Goal: Contribute content

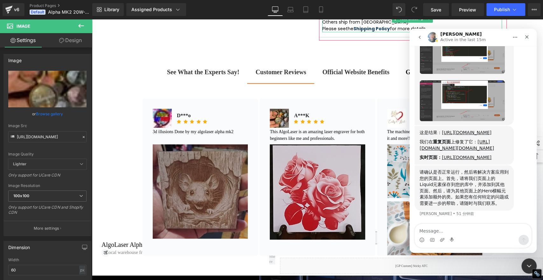
scroll to position [1056, 0]
click at [470, 231] on textarea "Message…" at bounding box center [473, 229] width 116 height 11
type textarea "好的 我试试看"
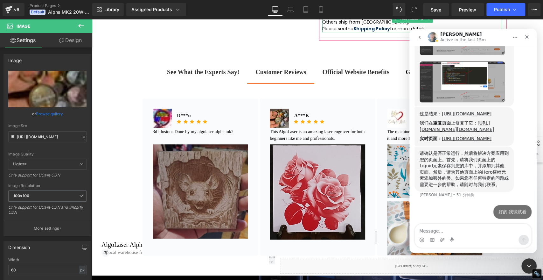
scroll to position [1075, 0]
click at [462, 136] on link "[URL][DOMAIN_NAME]" at bounding box center [467, 138] width 50 height 5
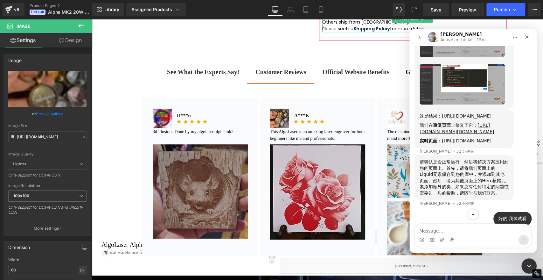
scroll to position [1081, 0]
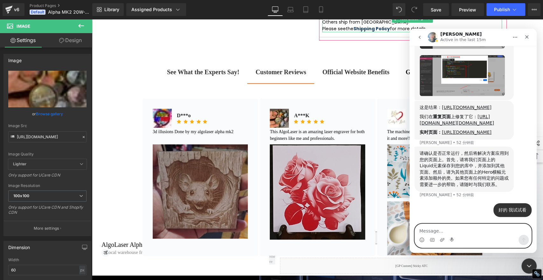
click at [459, 231] on textarea "Message…" at bounding box center [473, 229] width 116 height 11
type textarea "可以实现效果"
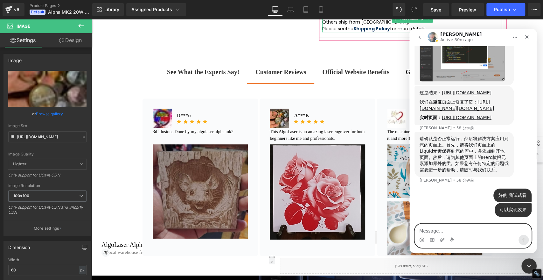
scroll to position [1061, 0]
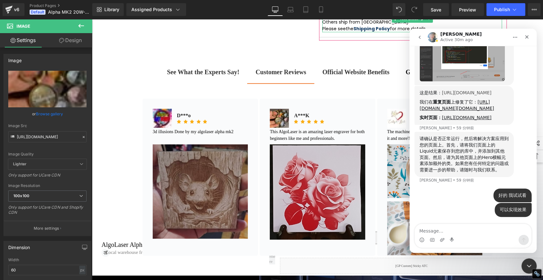
click at [454, 90] on link "[URL][DOMAIN_NAME]" at bounding box center [467, 92] width 50 height 5
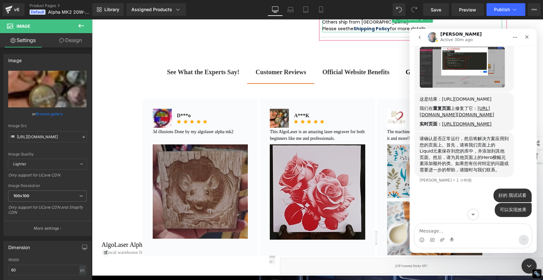
scroll to position [1089, 0]
click at [526, 35] on icon "关闭" at bounding box center [526, 36] width 5 height 5
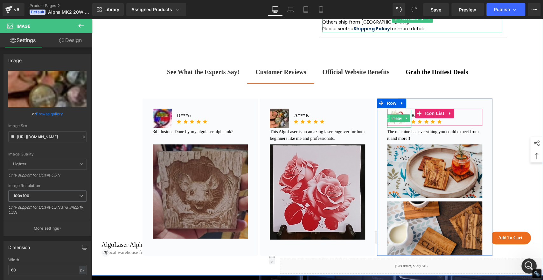
click at [386, 122] on span at bounding box center [386, 118] width 7 height 8
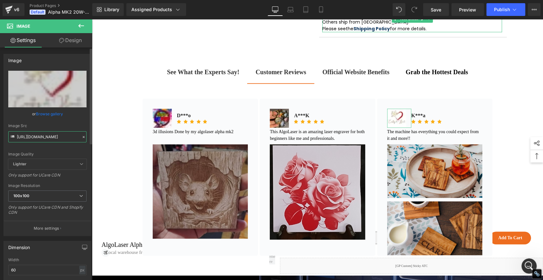
click at [56, 137] on input "[URL][DOMAIN_NAME]" at bounding box center [47, 136] width 78 height 11
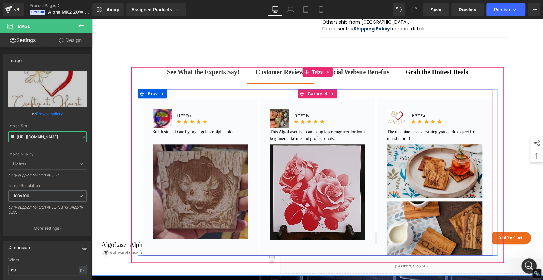
type input "[URL][DOMAIN_NAME]"
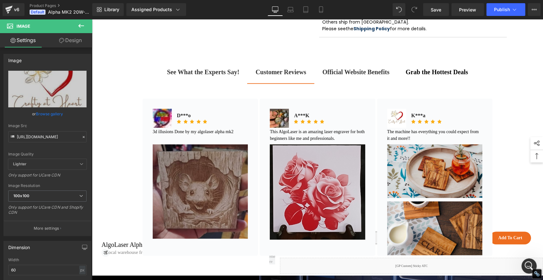
scroll to position [0, 0]
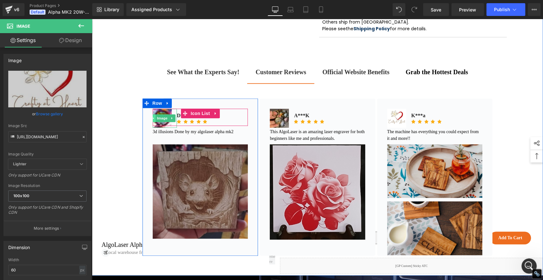
click at [151, 122] on span at bounding box center [152, 118] width 7 height 8
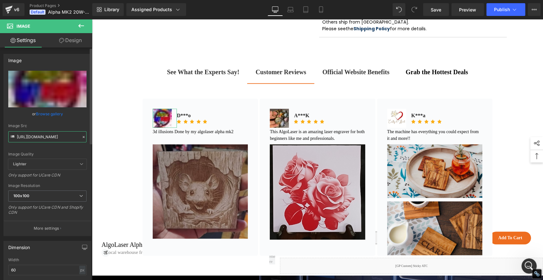
click at [58, 137] on input "[URL][DOMAIN_NAME]" at bounding box center [47, 136] width 78 height 11
paste input "dst-jpg_s100x100_tt6&_nc_cat=102&ccb=1-7&_nc_sid=1d2534&_nc_ohc=SJgOaaqSgrsQ7kN…"
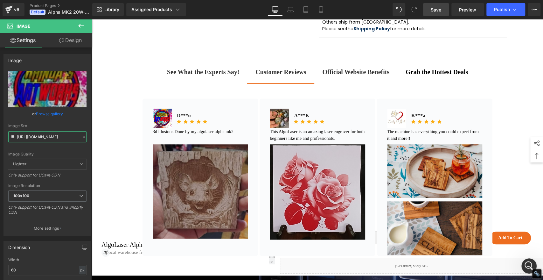
type input "[URL][DOMAIN_NAME]"
click at [437, 7] on span "Save" at bounding box center [436, 9] width 10 height 7
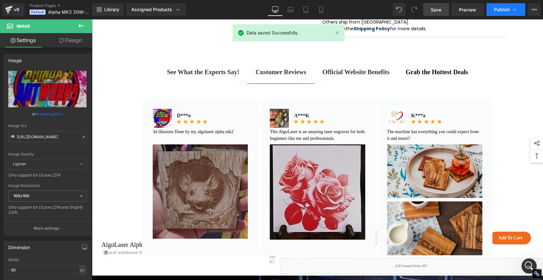
click at [504, 10] on span "Publish" at bounding box center [502, 9] width 16 height 5
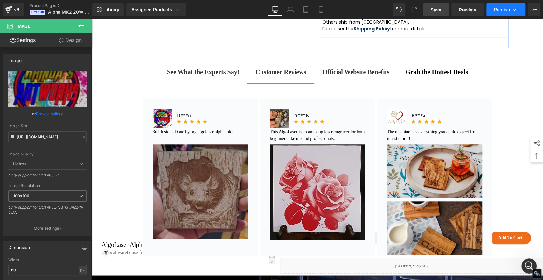
click at [500, 10] on span "Publish" at bounding box center [502, 9] width 16 height 5
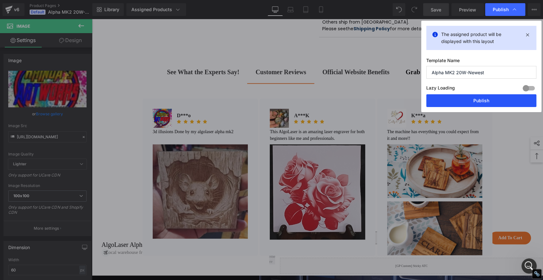
drag, startPoint x: 497, startPoint y: 101, endPoint x: 431, endPoint y: 259, distance: 170.7
click at [497, 101] on button "Publish" at bounding box center [481, 100] width 110 height 13
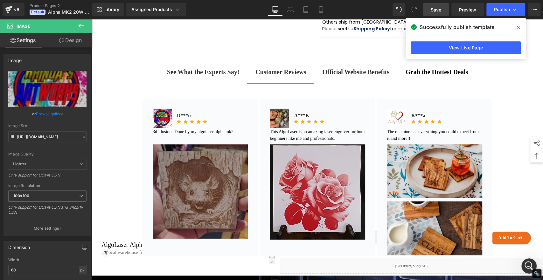
scroll to position [1064, 0]
click at [490, 47] on link "View Live Page" at bounding box center [466, 47] width 110 height 13
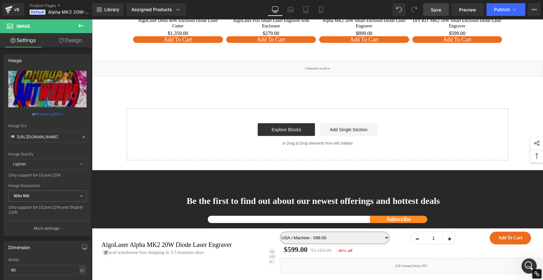
scroll to position [5941, 0]
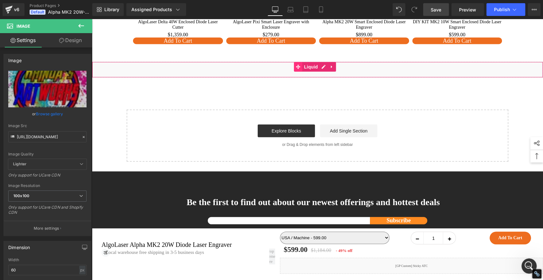
click at [300, 69] on icon at bounding box center [298, 66] width 4 height 5
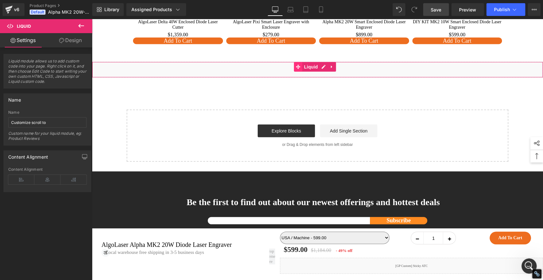
click at [298, 69] on icon at bounding box center [298, 67] width 4 height 4
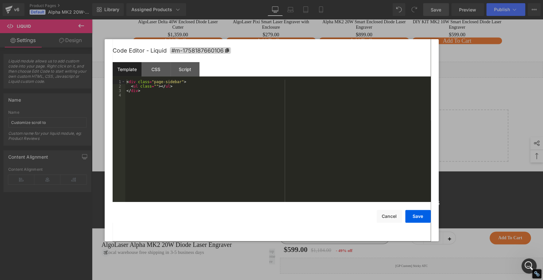
click at [286, 0] on div "Liquid You are previewing how the will restyle your page. You can not edit Elem…" at bounding box center [271, 0] width 543 height 0
click at [158, 67] on div "CSS" at bounding box center [156, 69] width 29 height 14
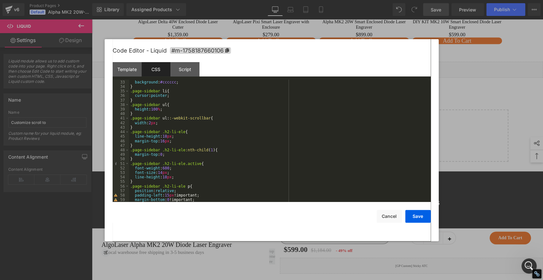
scroll to position [59, 0]
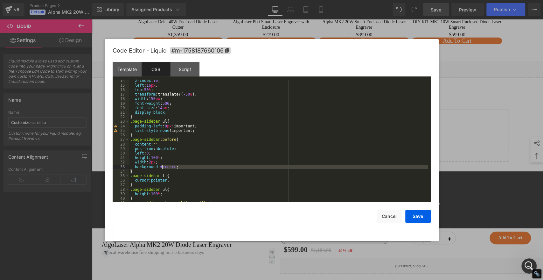
drag, startPoint x: 173, startPoint y: 169, endPoint x: 163, endPoint y: 168, distance: 10.2
click at [163, 168] on div "z-index : 10 ; left : 16 px ; top : 50 % ; transform :translateY( -50 % ); widt…" at bounding box center [278, 143] width 299 height 131
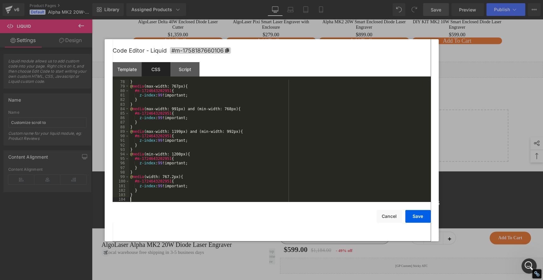
scroll to position [348, 0]
click at [409, 216] on button "Save" at bounding box center [417, 216] width 25 height 13
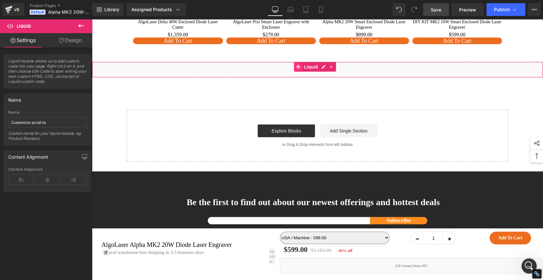
click at [299, 69] on icon at bounding box center [298, 67] width 4 height 4
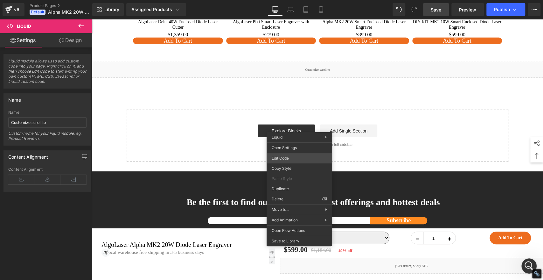
click at [285, 0] on div "Liquid You are previewing how the will restyle your page. You can not edit Elem…" at bounding box center [271, 0] width 543 height 0
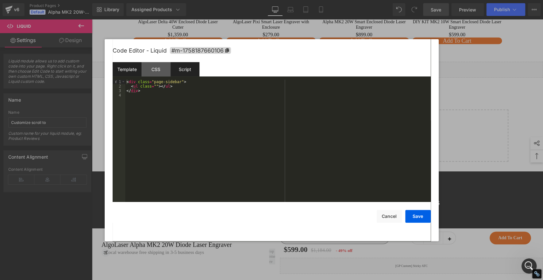
click at [184, 65] on div "Script" at bounding box center [184, 69] width 29 height 14
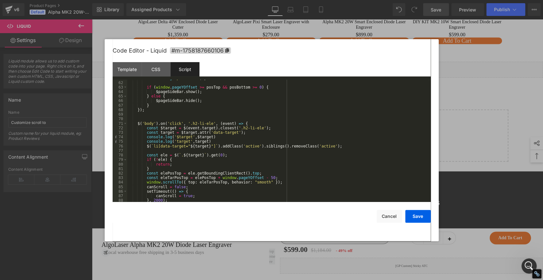
scroll to position [294, 0]
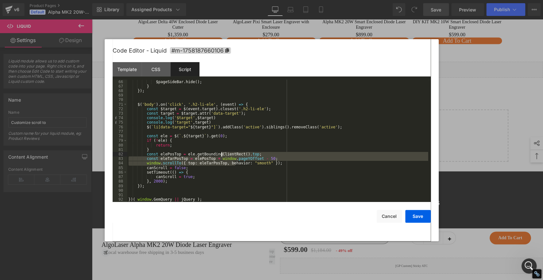
drag, startPoint x: 236, startPoint y: 162, endPoint x: 221, endPoint y: 155, distance: 16.2
click at [221, 155] on div "$pageSideBar . hide ( ) ; } }) ; $ ( 'body' ) . on ( 'click' , '.h2-li-ele' , (…" at bounding box center [277, 145] width 301 height 131
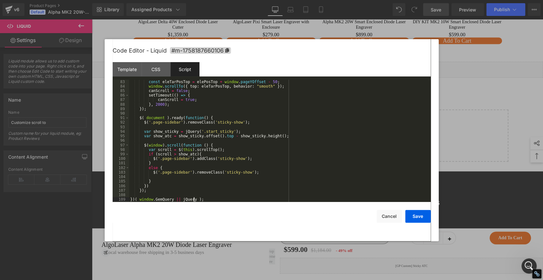
scroll to position [371, 0]
click at [412, 214] on button "Save" at bounding box center [417, 216] width 25 height 13
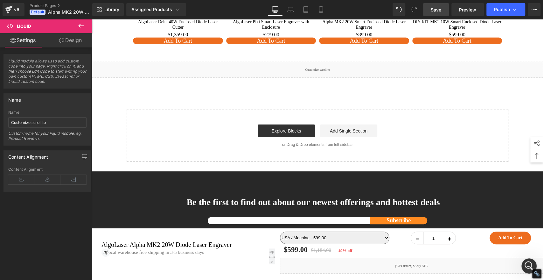
drag, startPoint x: 436, startPoint y: 8, endPoint x: 372, endPoint y: 49, distance: 76.2
click at [436, 8] on span "Save" at bounding box center [436, 9] width 10 height 7
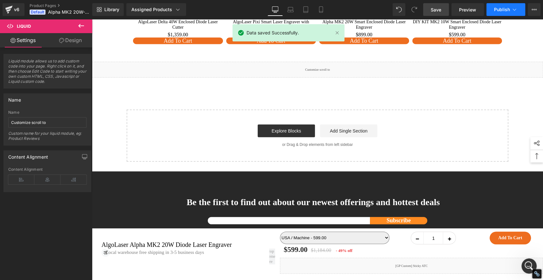
click at [498, 4] on button "Publish" at bounding box center [505, 9] width 39 height 13
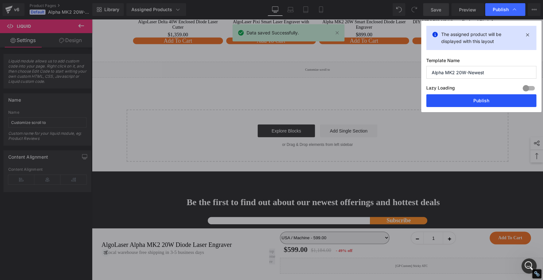
click at [495, 102] on button "Publish" at bounding box center [481, 100] width 110 height 13
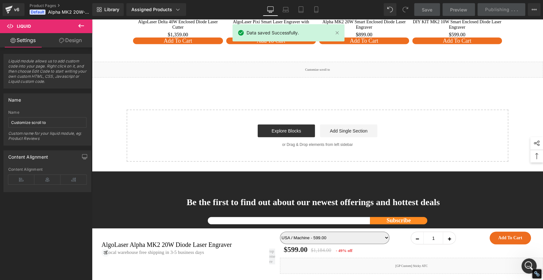
click at [497, 44] on div "Sale Off (P) Image DIY KIT MK2 10W Smart Enclosed Diode Laser Engraver (P) Titl…" at bounding box center [457, 4] width 90 height 80
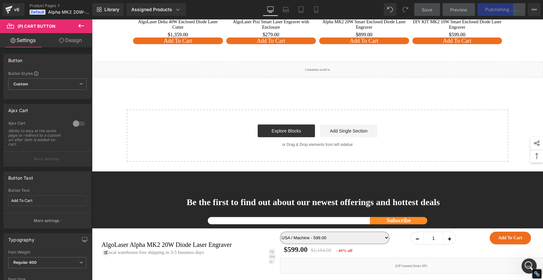
scroll to position [5800, 0]
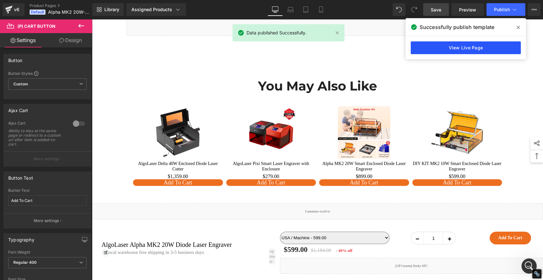
click at [476, 48] on link "View Live Page" at bounding box center [466, 47] width 110 height 13
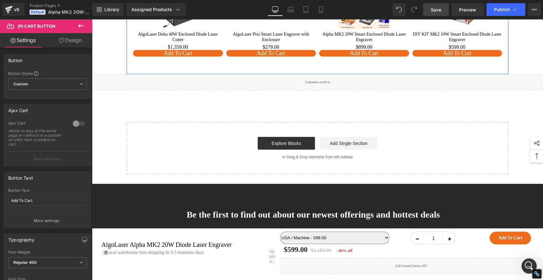
scroll to position [5941, 0]
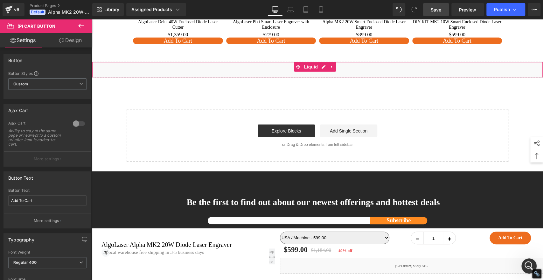
click at [291, 78] on div "Liquid" at bounding box center [317, 70] width 451 height 16
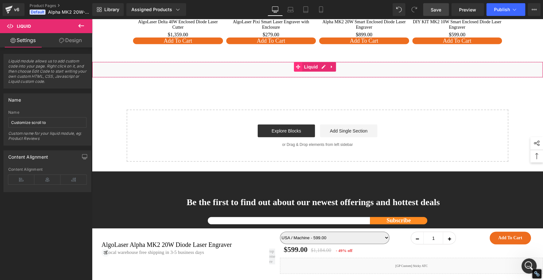
click at [298, 69] on icon at bounding box center [298, 66] width 4 height 5
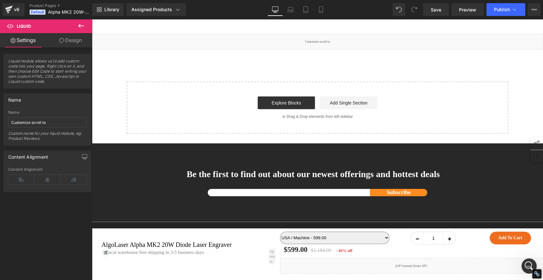
scroll to position [5977, 0]
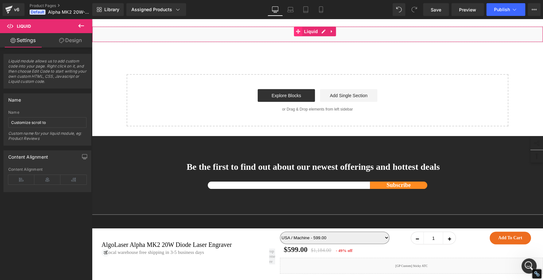
click at [299, 34] on icon at bounding box center [298, 31] width 4 height 4
